Goal: Task Accomplishment & Management: Manage account settings

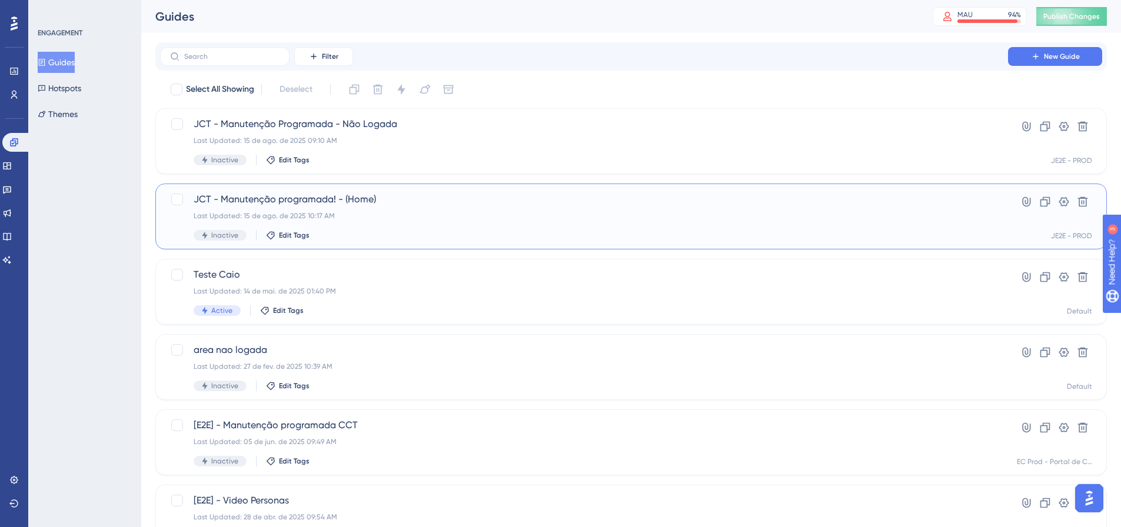
click at [442, 213] on div "Last Updated: 15 de ago. de 2025 10:17 AM" at bounding box center [584, 215] width 781 height 9
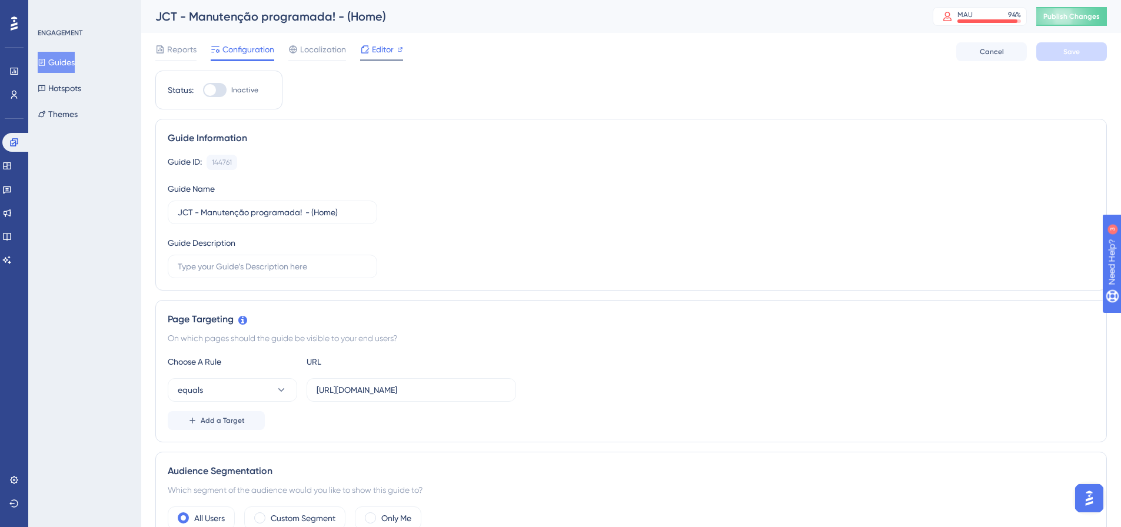
click at [376, 52] on span "Editor" at bounding box center [383, 49] width 22 height 14
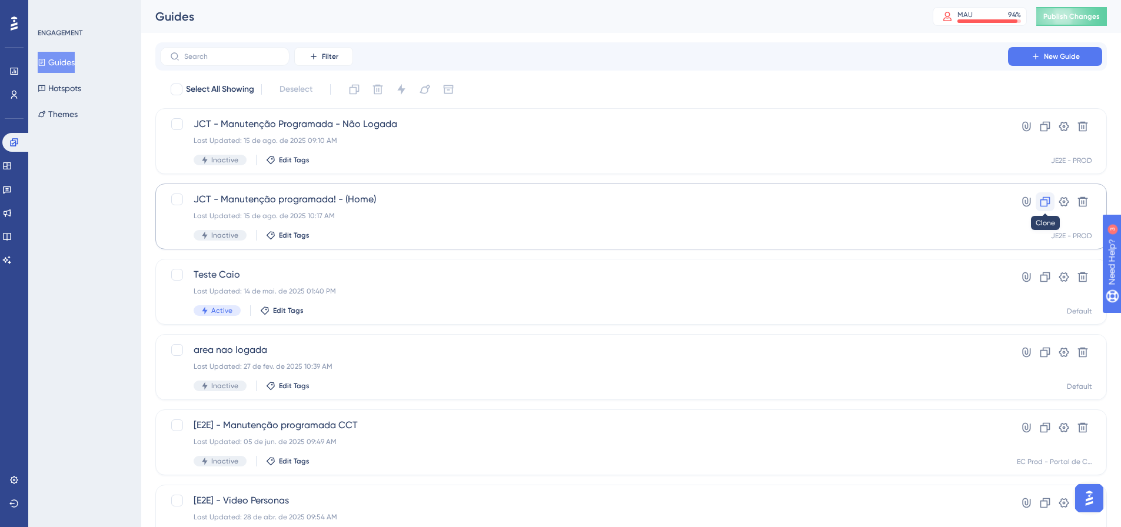
click at [1045, 207] on icon at bounding box center [1045, 202] width 12 height 12
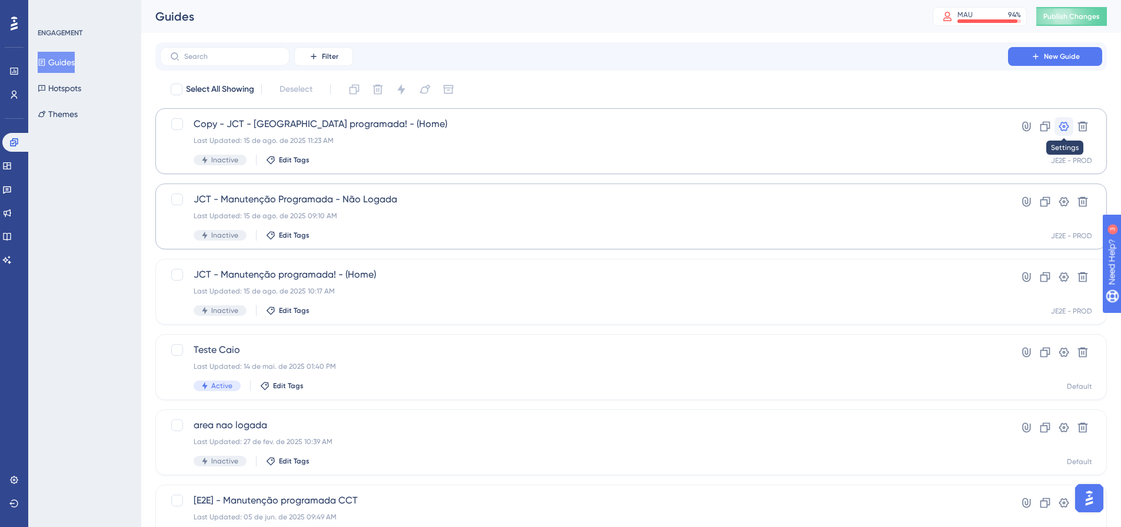
click at [1064, 129] on icon at bounding box center [1064, 127] width 12 height 12
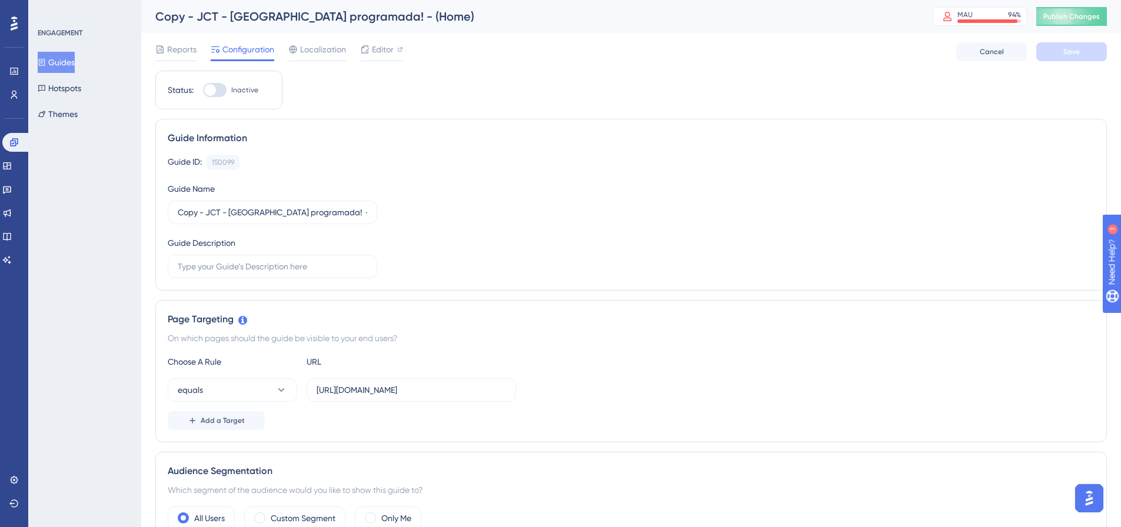
click at [265, 14] on div "Copy - JCT - Manutenção programada! - (Home)" at bounding box center [529, 16] width 748 height 16
drag, startPoint x: 196, startPoint y: 17, endPoint x: 152, endPoint y: 16, distance: 44.1
click at [152, 16] on div "Copy - JCT - Manutenção programada! - (Home) MAU 94 % Click to see add-on and u…" at bounding box center [630, 16] width 979 height 33
click at [254, 14] on div "Copy - JCT - Manutenção programada! - (Home)" at bounding box center [529, 16] width 748 height 16
drag, startPoint x: 203, startPoint y: 211, endPoint x: 170, endPoint y: 212, distance: 33.0
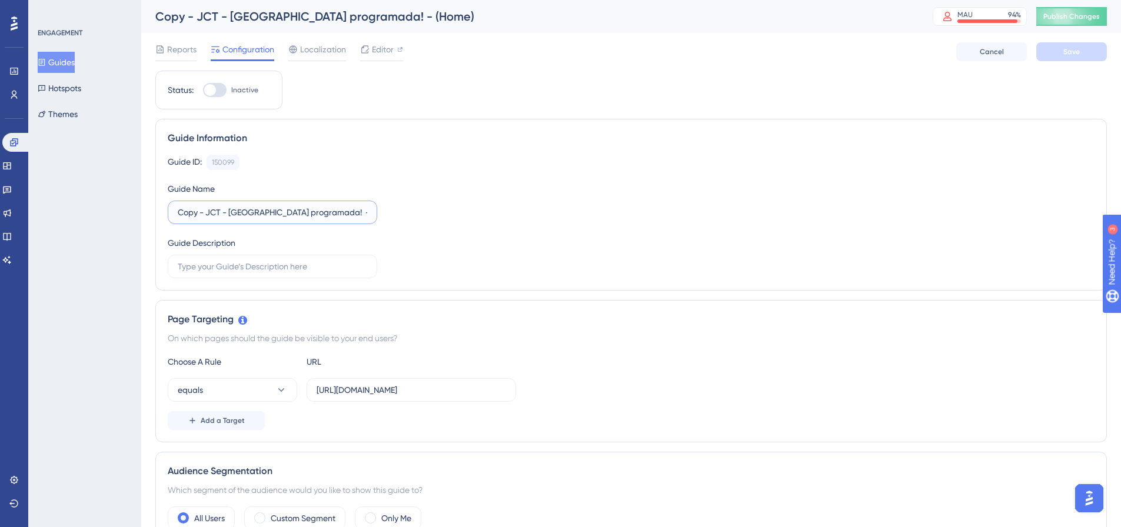
click at [170, 212] on label "Copy - JCT - Manutenção programada! - (Home)" at bounding box center [272, 213] width 209 height 24
click at [328, 212] on input "JCT - Manutenção programada! - (Home)" at bounding box center [272, 212] width 189 height 13
click at [353, 216] on input "JCT - Manutenção programada! - (Home)" at bounding box center [272, 212] width 189 height 13
drag, startPoint x: 314, startPoint y: 208, endPoint x: 368, endPoint y: 209, distance: 54.7
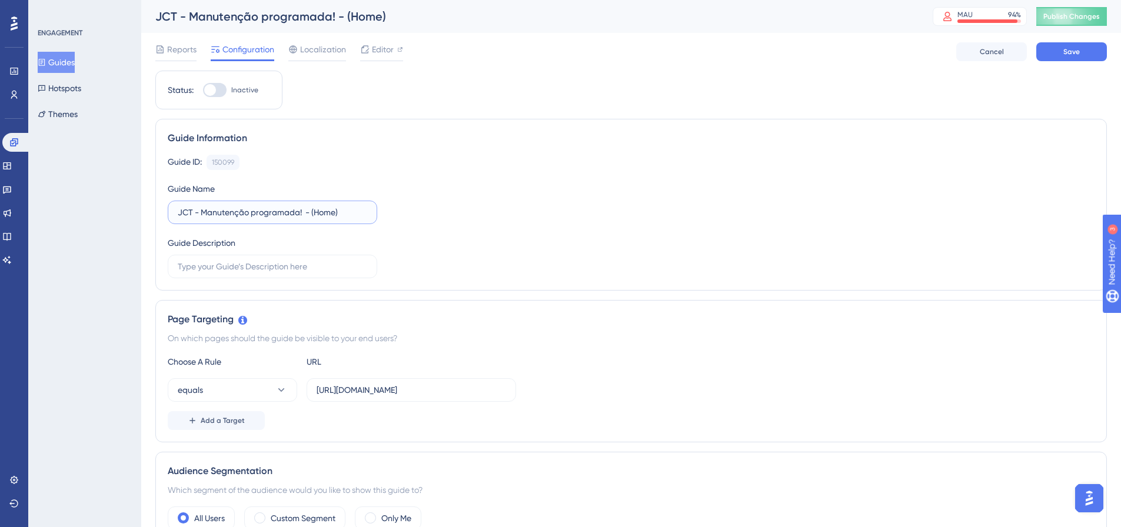
click at [368, 209] on label "JCT - Manutenção programada! - (Home)" at bounding box center [272, 213] width 209 height 24
click at [337, 216] on input "JCT - Manutenção programada! -" at bounding box center [272, 212] width 189 height 13
paste input "Administrativo e Financeiro"
click at [422, 228] on div "Guide ID: 150099 Copy Guide Name JCT - Manutenção programada! - Administrativo …" at bounding box center [631, 217] width 926 height 124
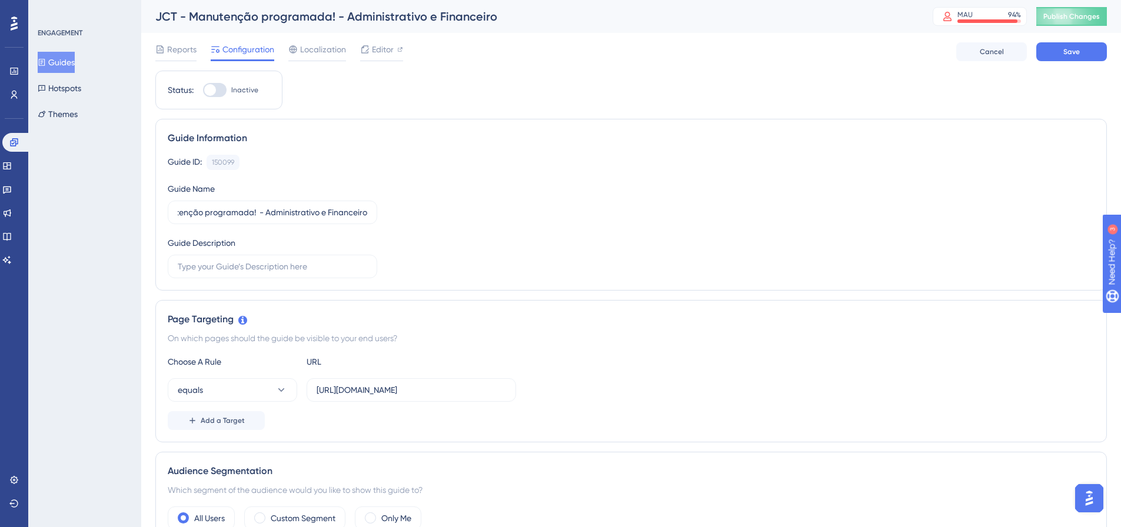
scroll to position [0, 0]
click at [365, 48] on icon at bounding box center [364, 49] width 9 height 9
click at [1065, 53] on span "Save" at bounding box center [1071, 51] width 16 height 9
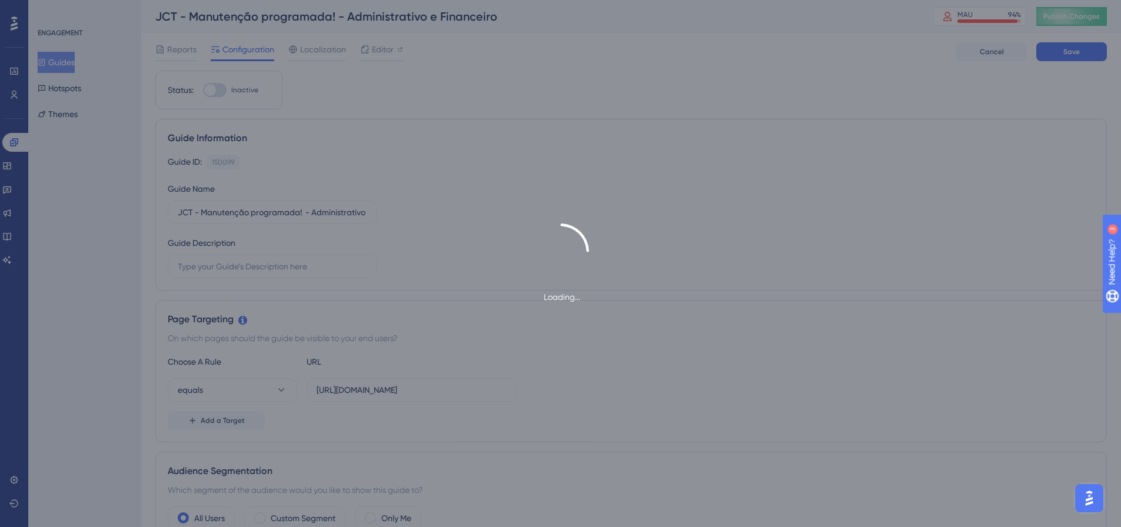
type input "JCT - Manutenção programada! - Administrativo e Financeiro"
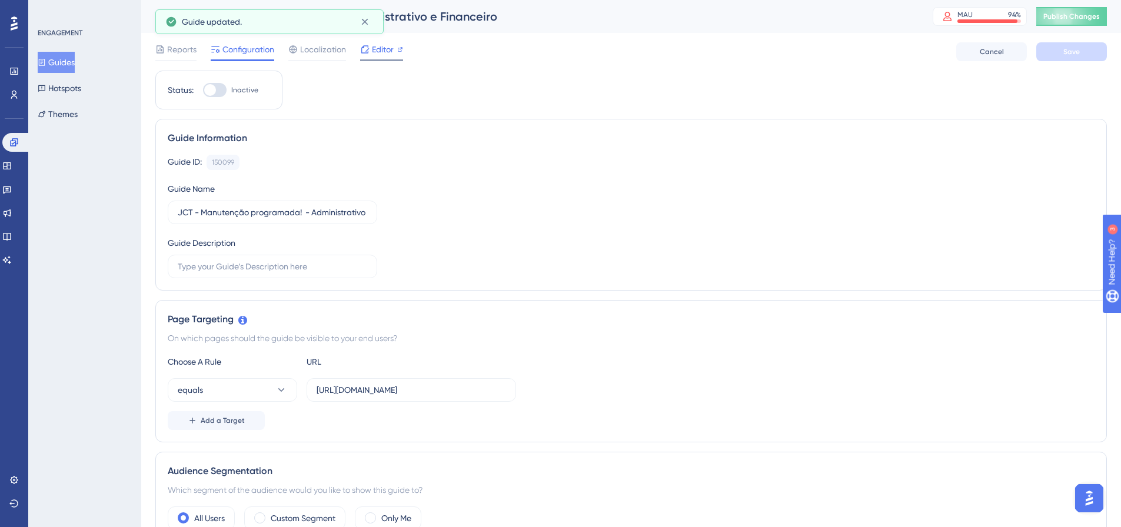
click at [374, 49] on span "Editor" at bounding box center [383, 49] width 22 height 14
click at [374, 44] on span "Editor" at bounding box center [383, 49] width 22 height 14
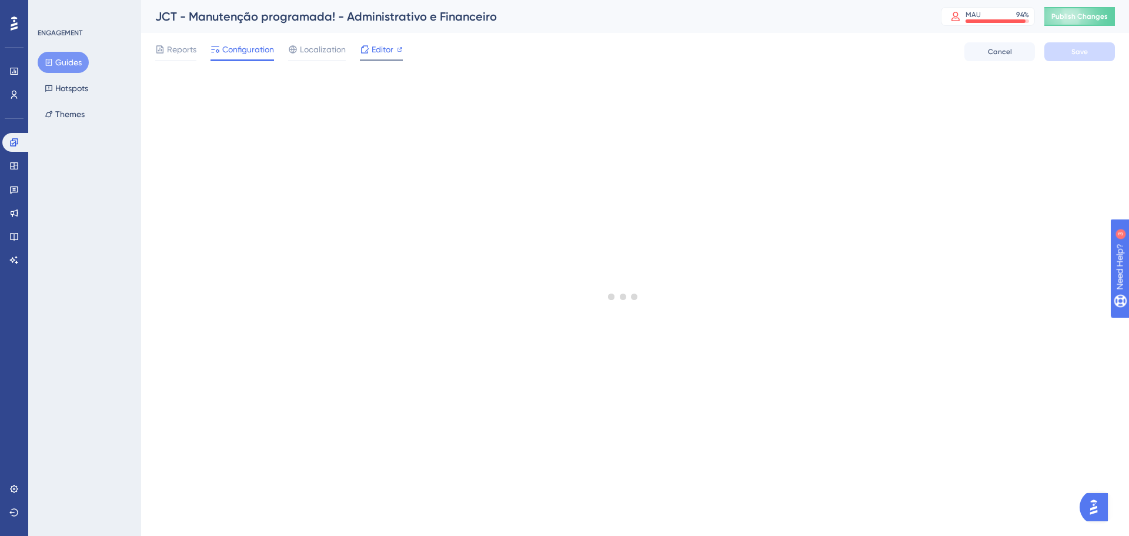
click at [366, 51] on icon at bounding box center [365, 49] width 8 height 8
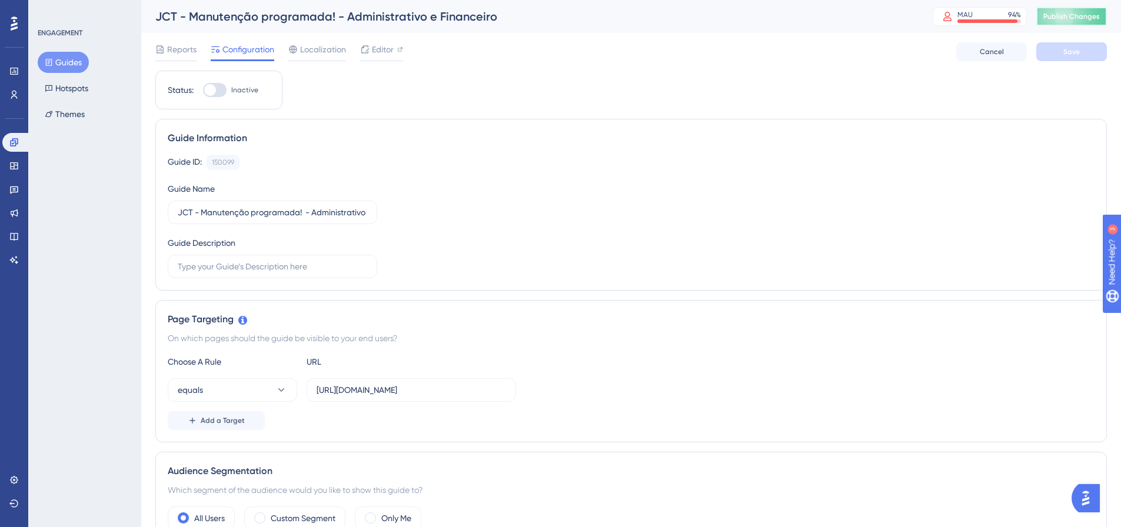
click at [1090, 19] on span "Publish Changes" at bounding box center [1071, 16] width 56 height 9
click at [378, 52] on span "Editor" at bounding box center [383, 49] width 22 height 14
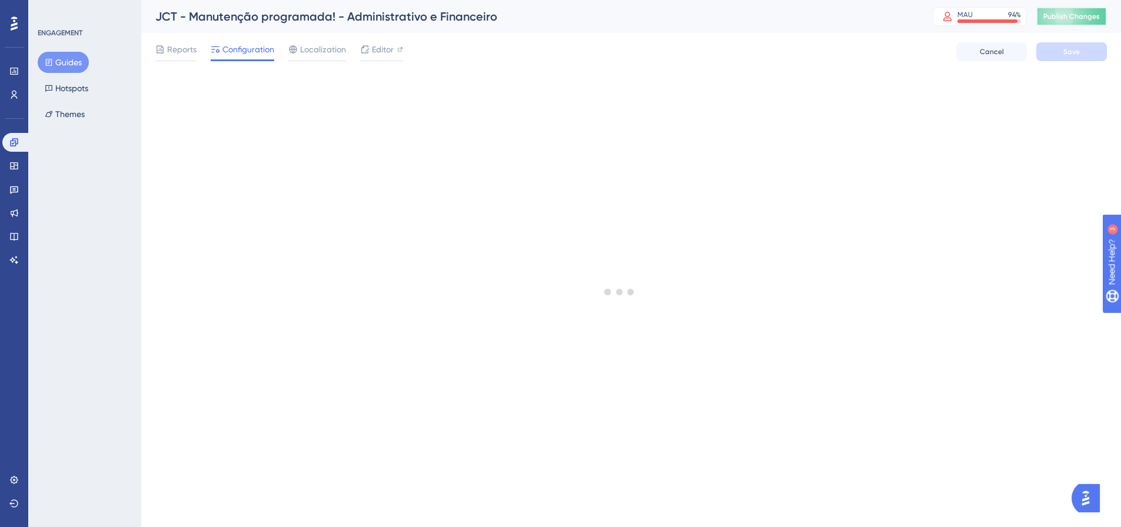
click at [1091, 19] on span "Publish Changes" at bounding box center [1071, 16] width 56 height 9
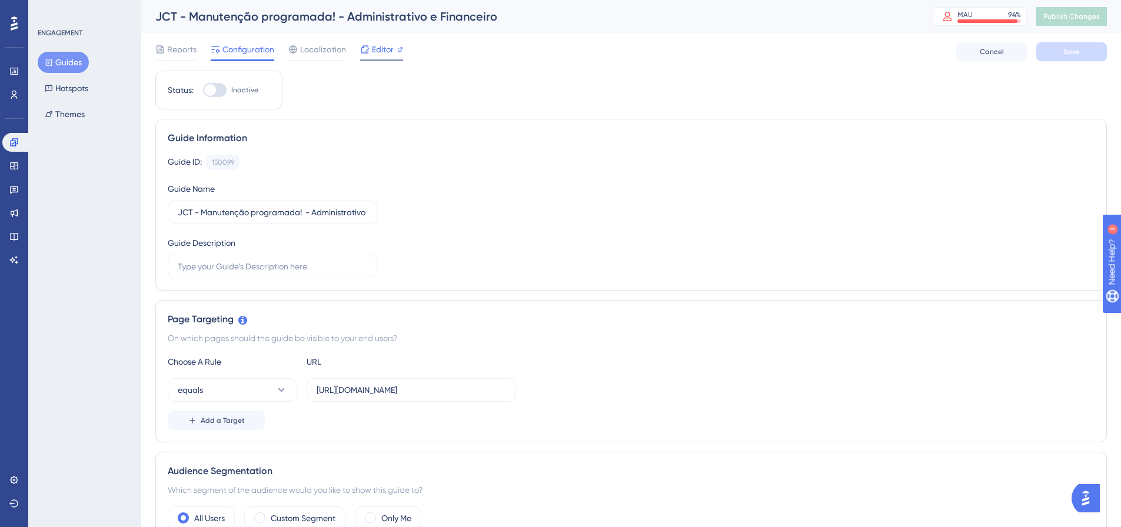
click at [375, 56] on div "Editor" at bounding box center [381, 51] width 43 height 19
click at [61, 113] on button "Themes" at bounding box center [65, 114] width 54 height 21
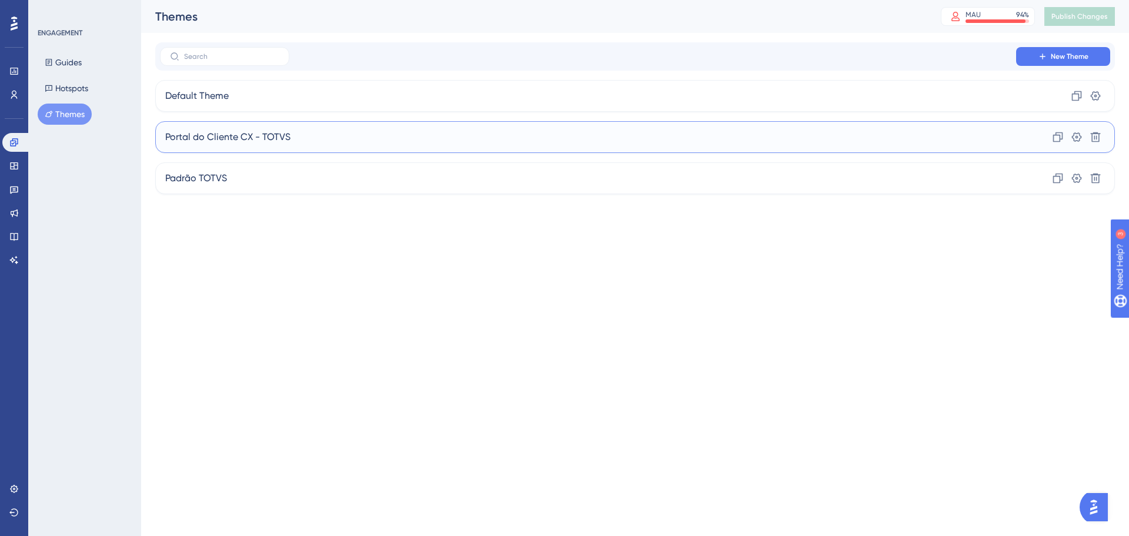
click at [329, 142] on div "Portal do Cliente CX - TOTVS Clone Settings Delete" at bounding box center [635, 137] width 960 height 32
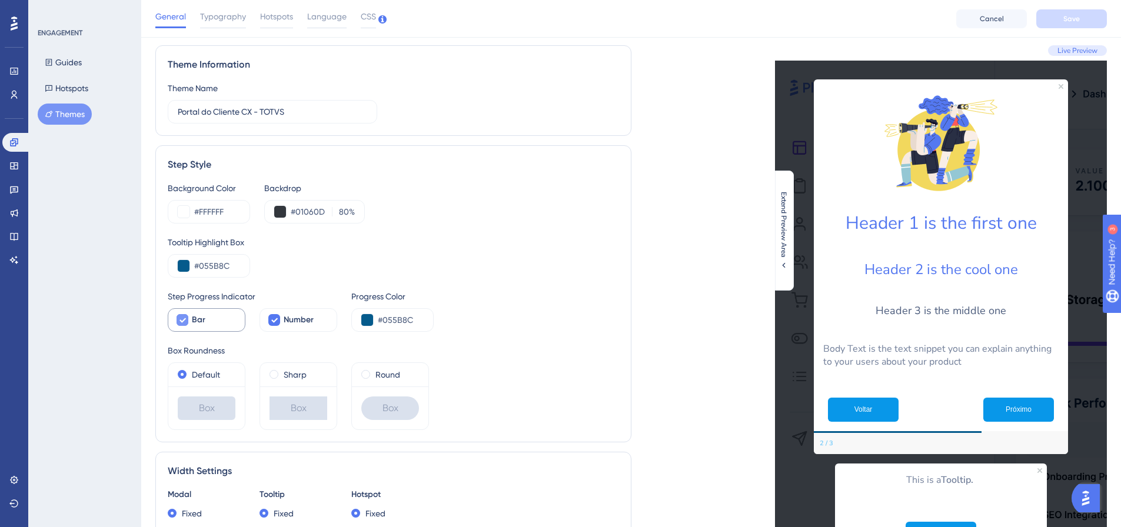
scroll to position [59, 0]
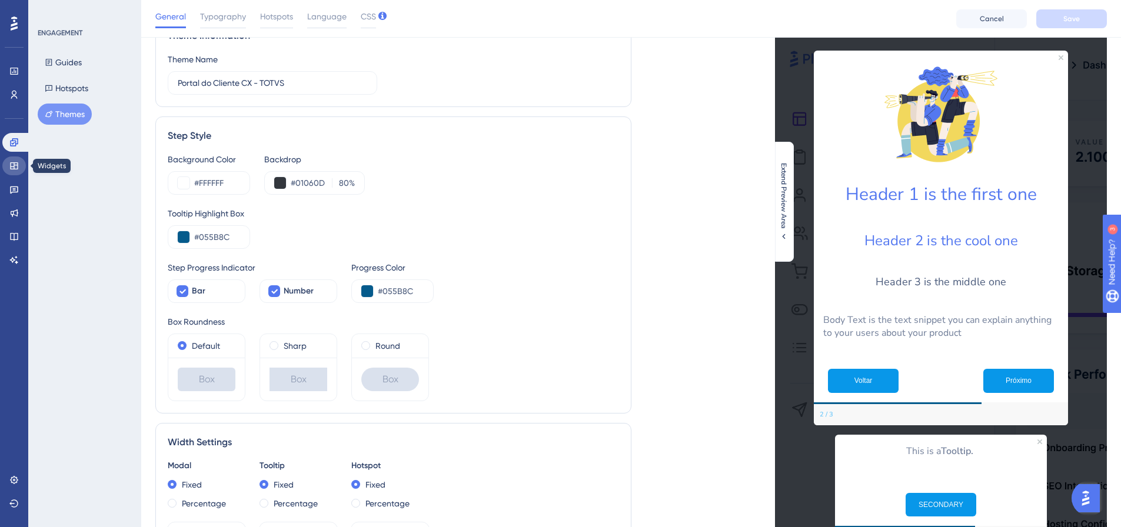
click at [21, 168] on link at bounding box center [14, 165] width 24 height 19
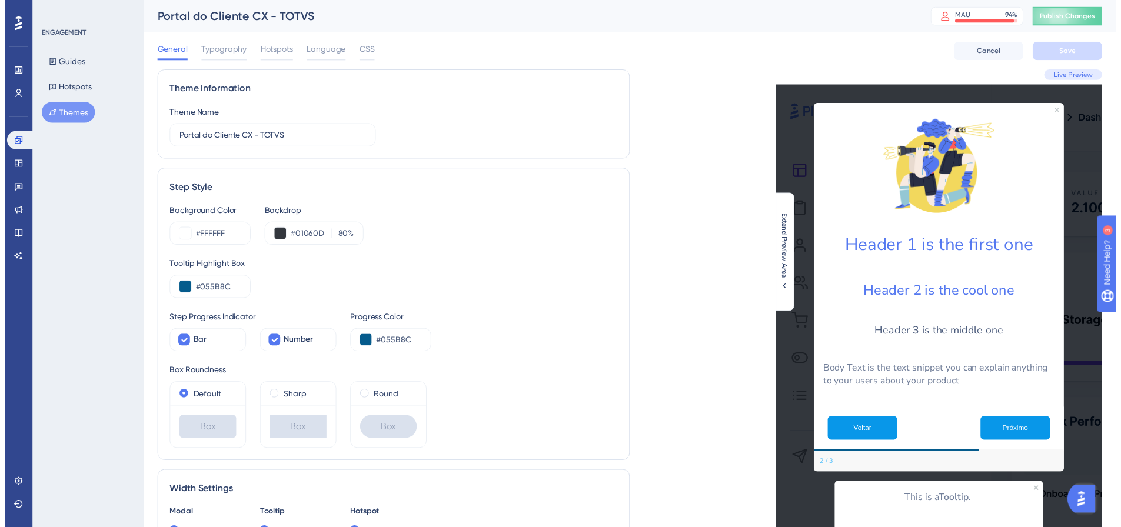
scroll to position [59, 0]
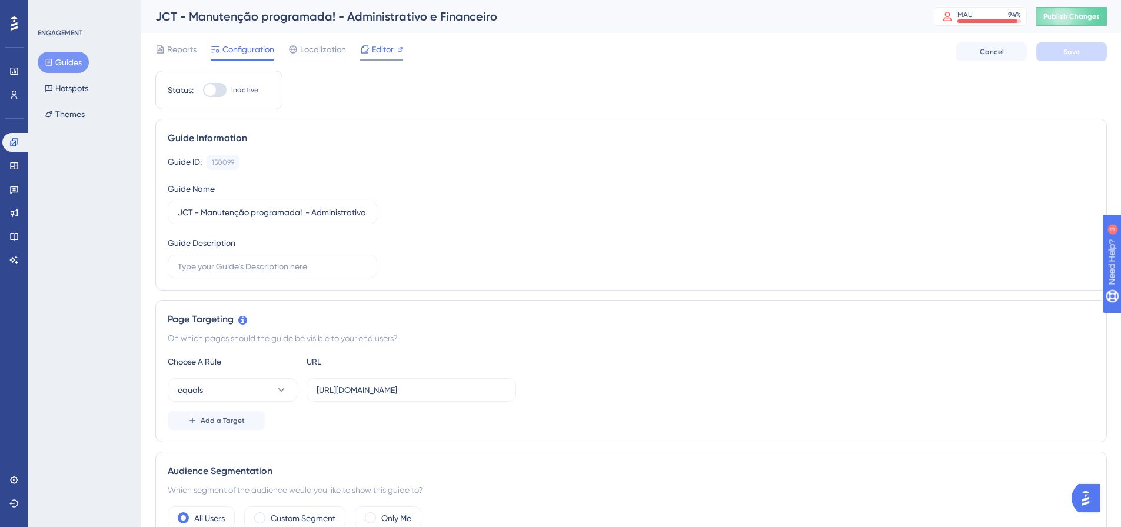
click at [370, 50] on div "Editor" at bounding box center [381, 49] width 43 height 14
click at [378, 45] on span "Editor" at bounding box center [383, 49] width 22 height 14
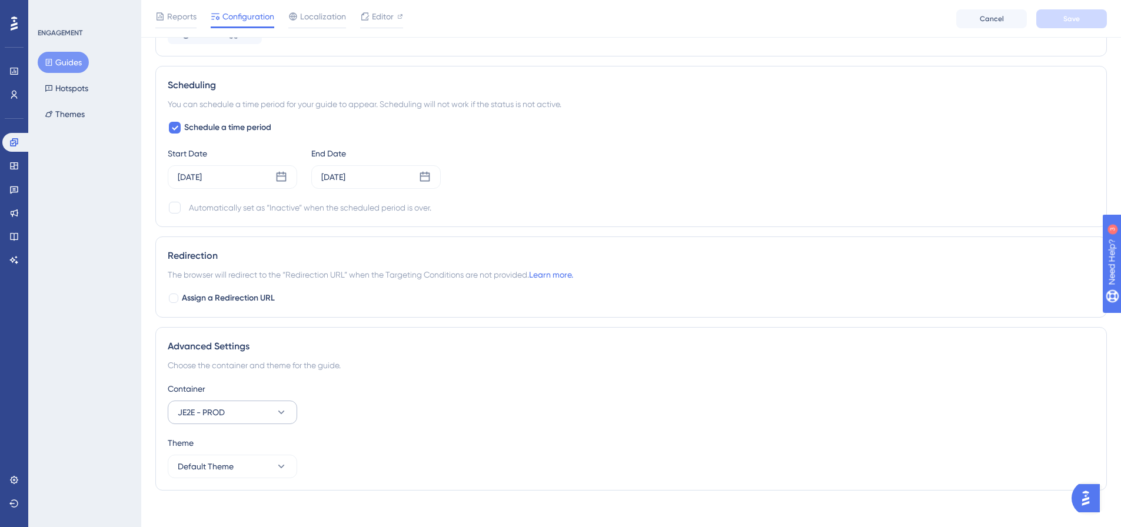
scroll to position [848, 0]
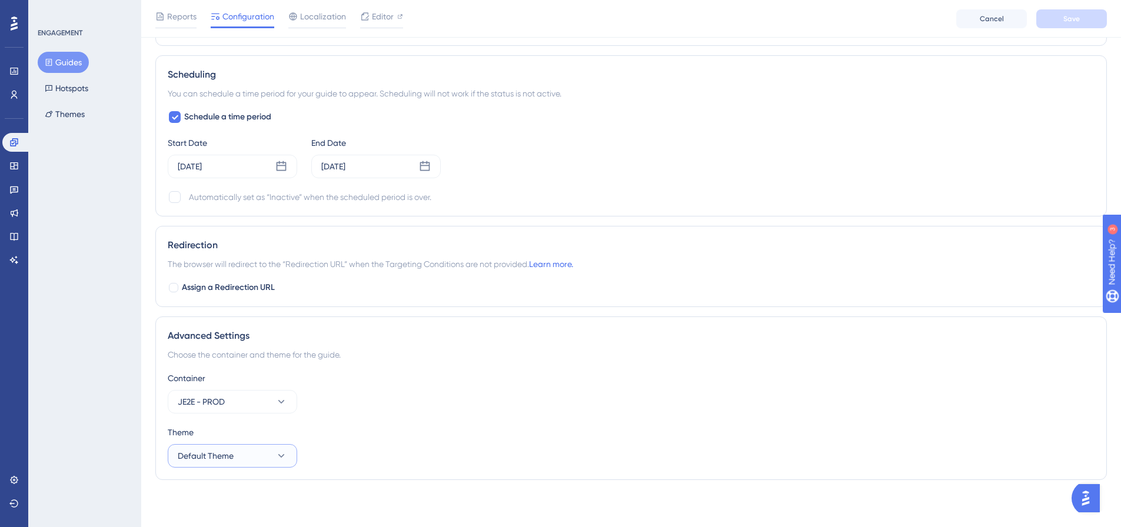
click at [252, 456] on button "Default Theme" at bounding box center [232, 456] width 129 height 24
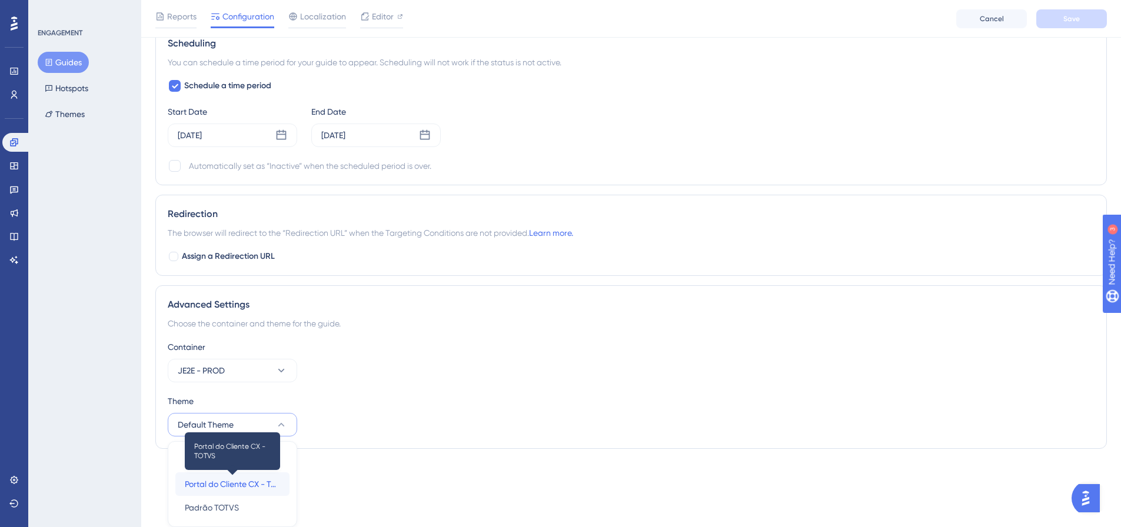
click at [236, 488] on span "Portal do Cliente CX - TOTVS" at bounding box center [232, 484] width 95 height 14
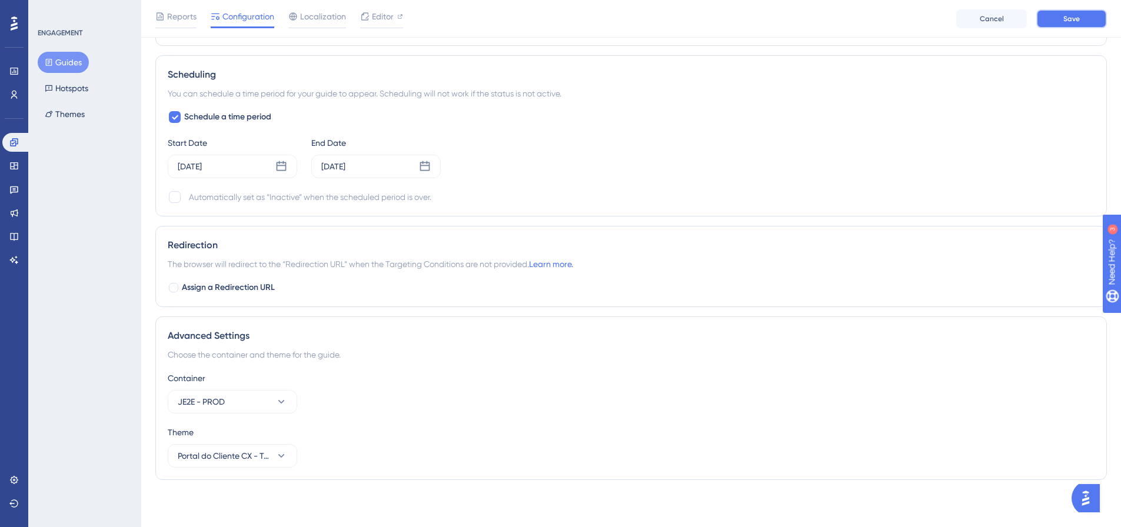
click at [1078, 22] on span "Save" at bounding box center [1071, 18] width 16 height 9
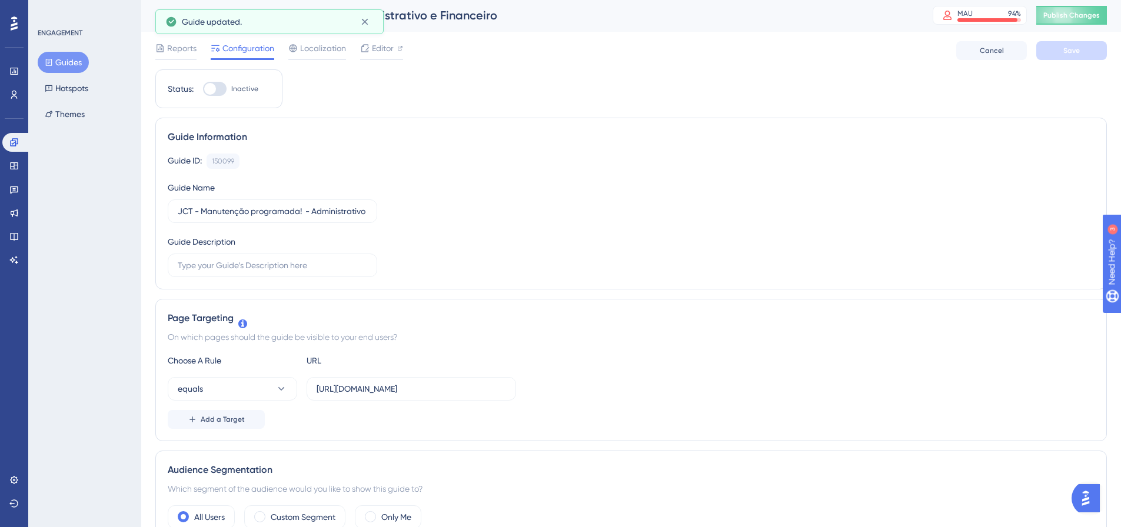
scroll to position [0, 0]
click at [1066, 19] on span "Publish Changes" at bounding box center [1071, 16] width 56 height 9
click at [379, 51] on span "Editor" at bounding box center [383, 49] width 22 height 14
click at [1070, 14] on span "Publish Changes" at bounding box center [1071, 16] width 56 height 9
click at [384, 52] on span "Editor" at bounding box center [383, 49] width 22 height 14
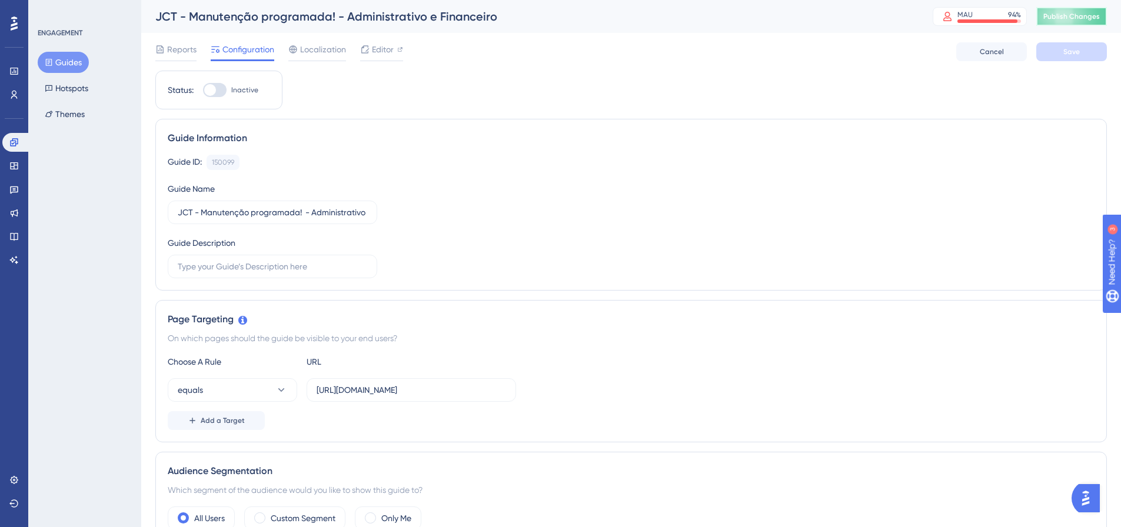
click at [1082, 13] on span "Publish Changes" at bounding box center [1071, 16] width 56 height 9
